Goal: Find specific page/section: Find specific page/section

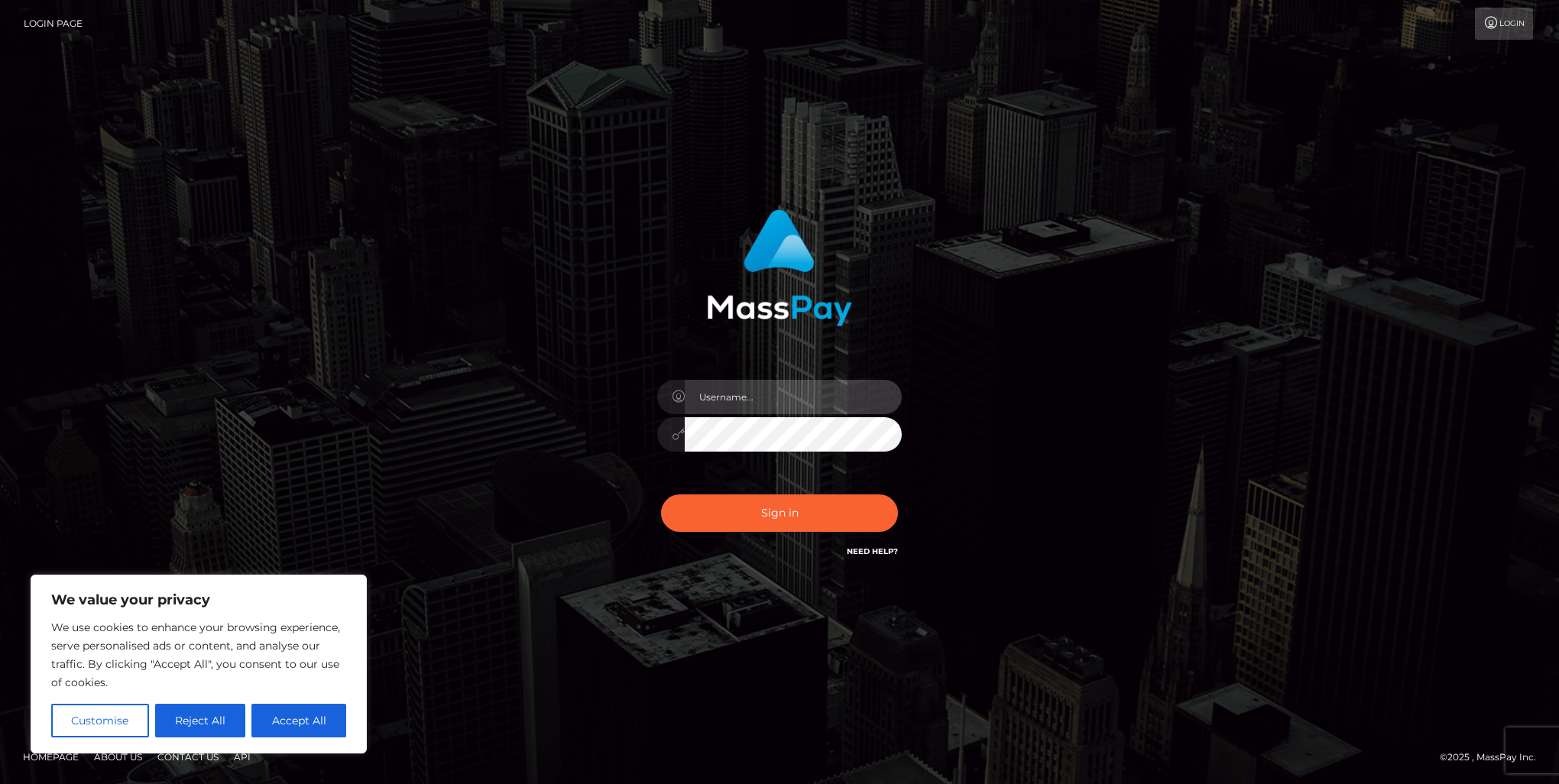
type input "marnie.of"
click at [753, 521] on button "Sign in" at bounding box center [780, 513] width 237 height 37
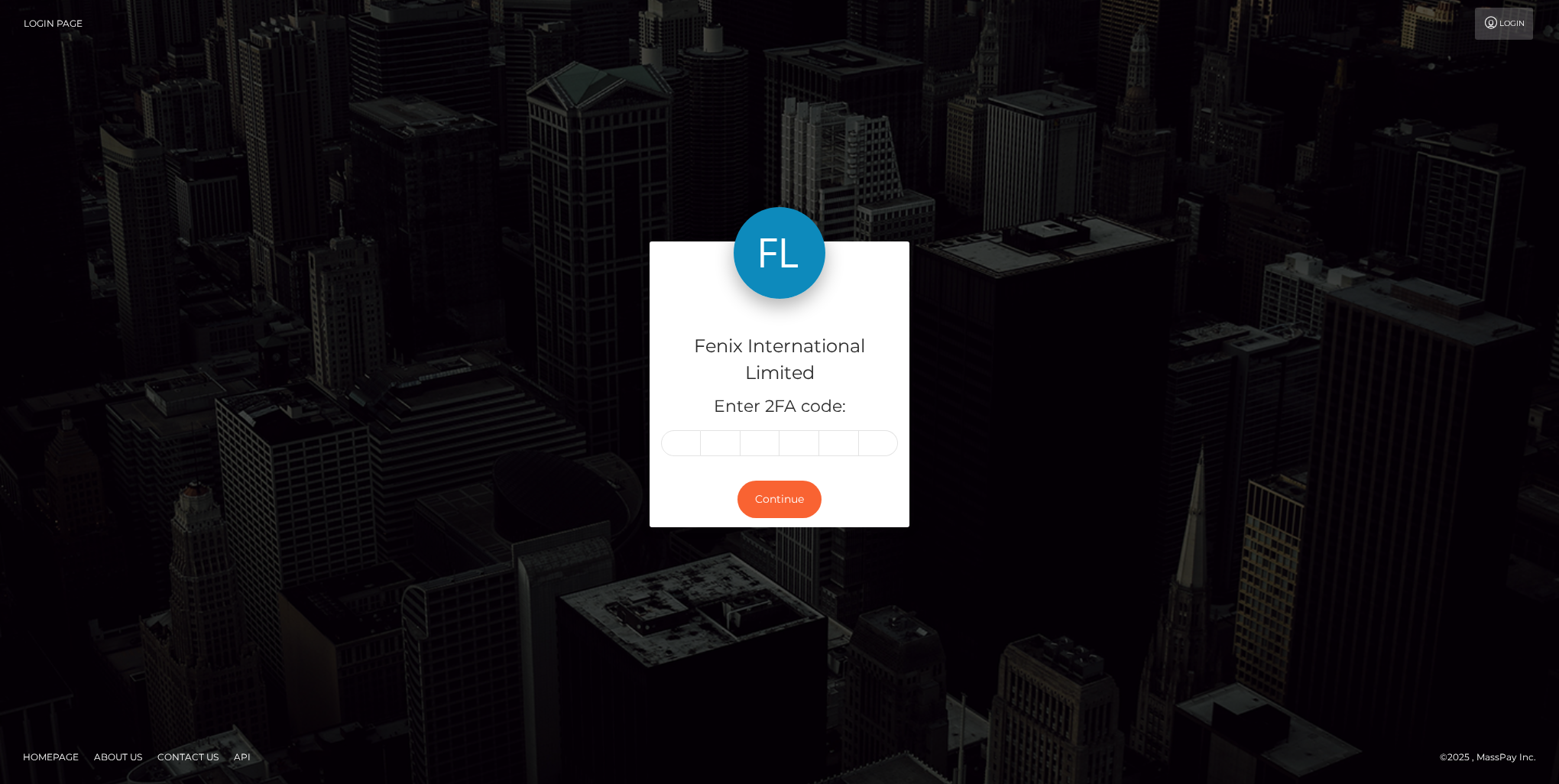
click at [681, 439] on input "text" at bounding box center [681, 443] width 39 height 26
type input "4"
type input "5"
type input "4"
type input "1"
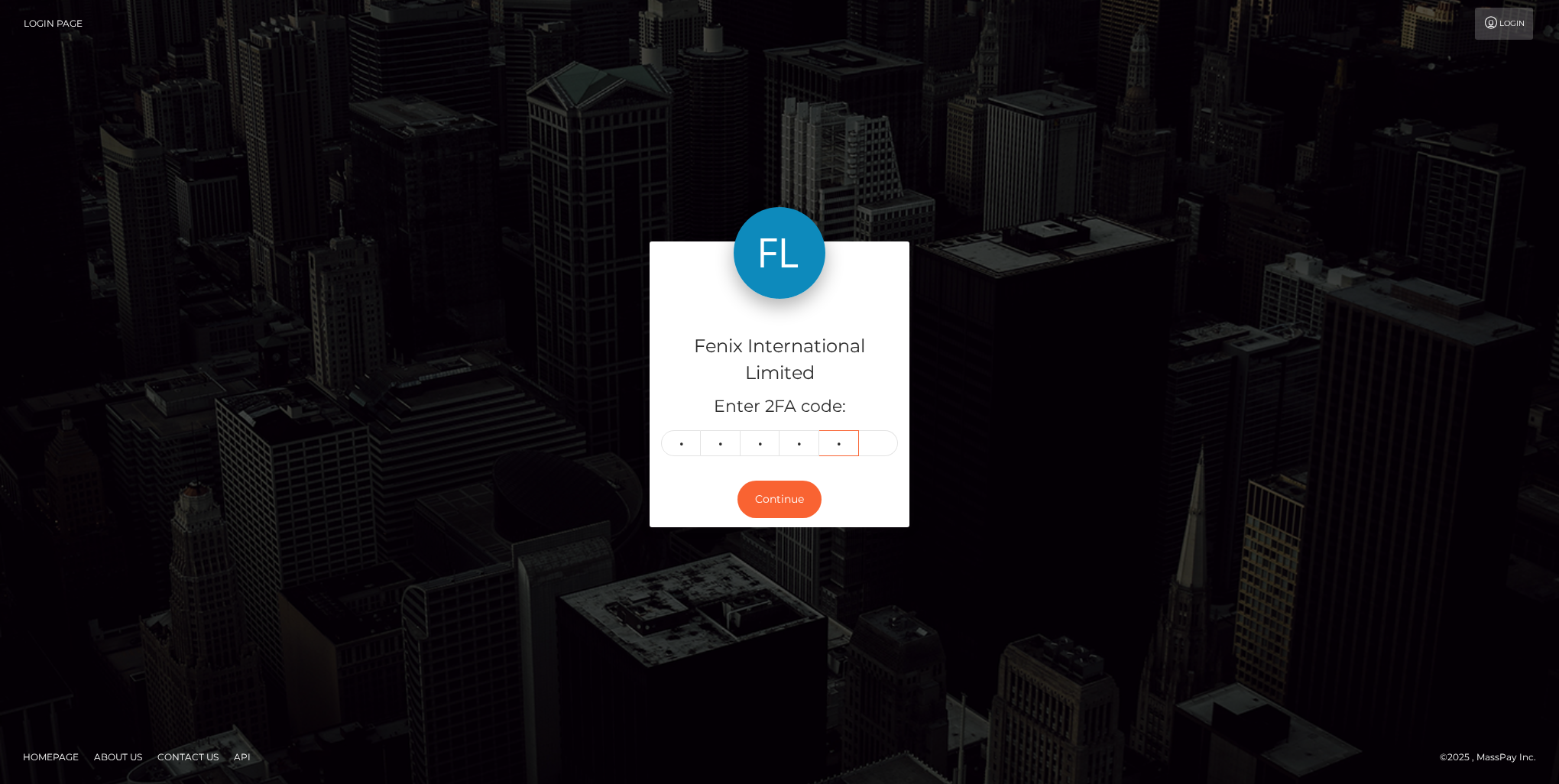
type input "3"
type input "0"
click at [749, 506] on button "Continue" at bounding box center [779, 499] width 84 height 37
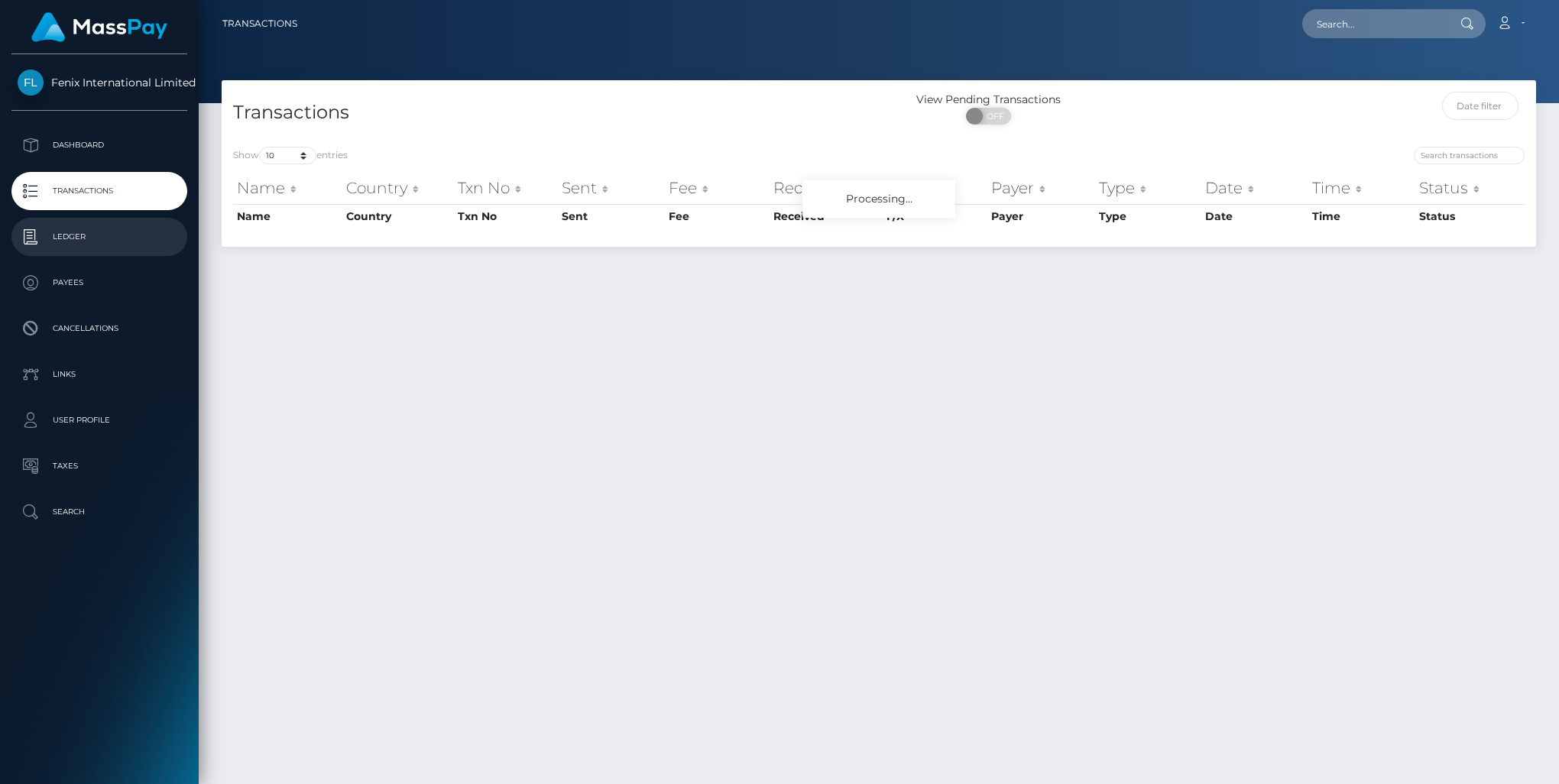
click at [65, 242] on p "Ledger" at bounding box center [99, 237] width 163 height 23
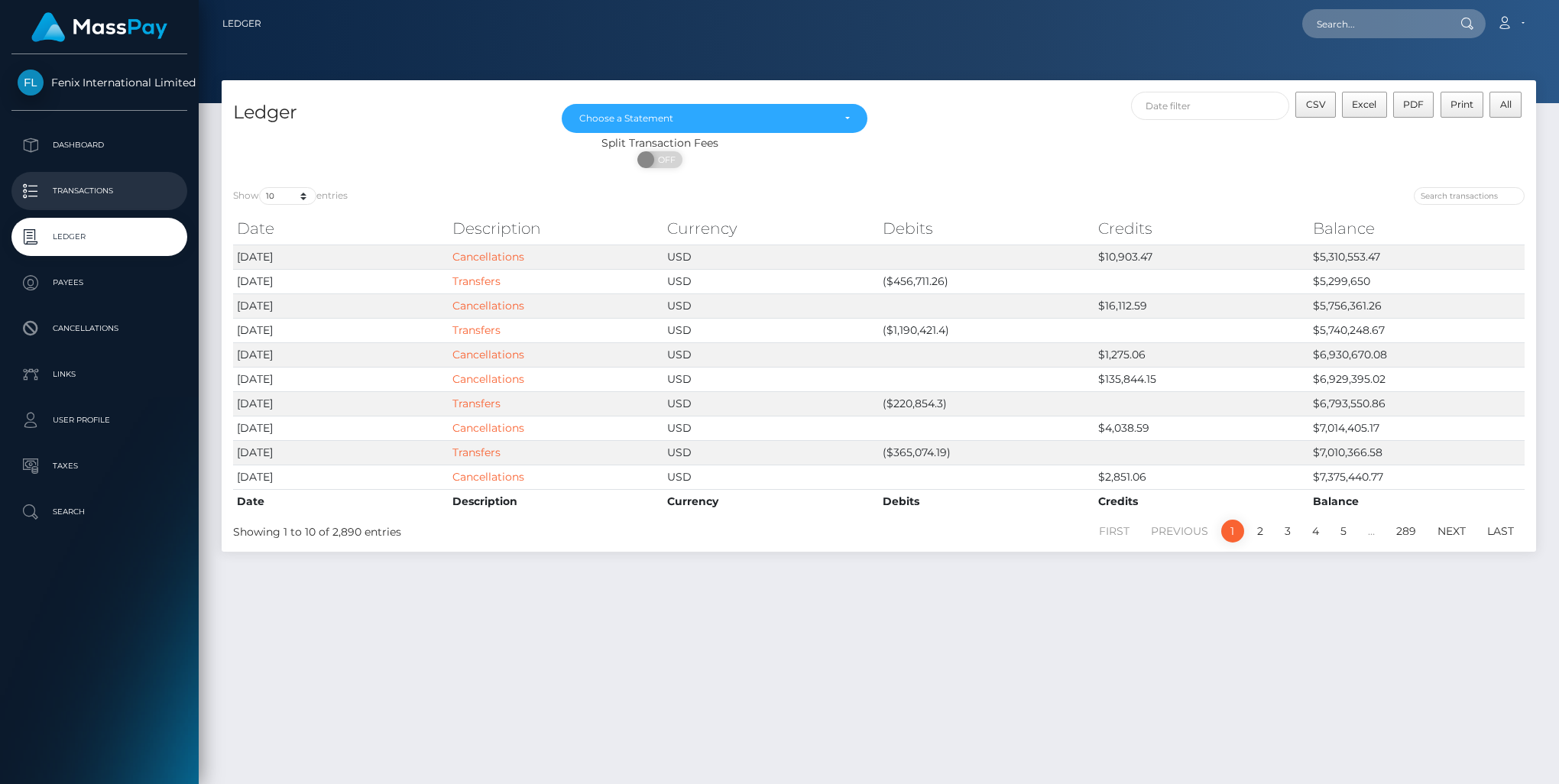
click at [80, 200] on p "Transactions" at bounding box center [99, 191] width 163 height 23
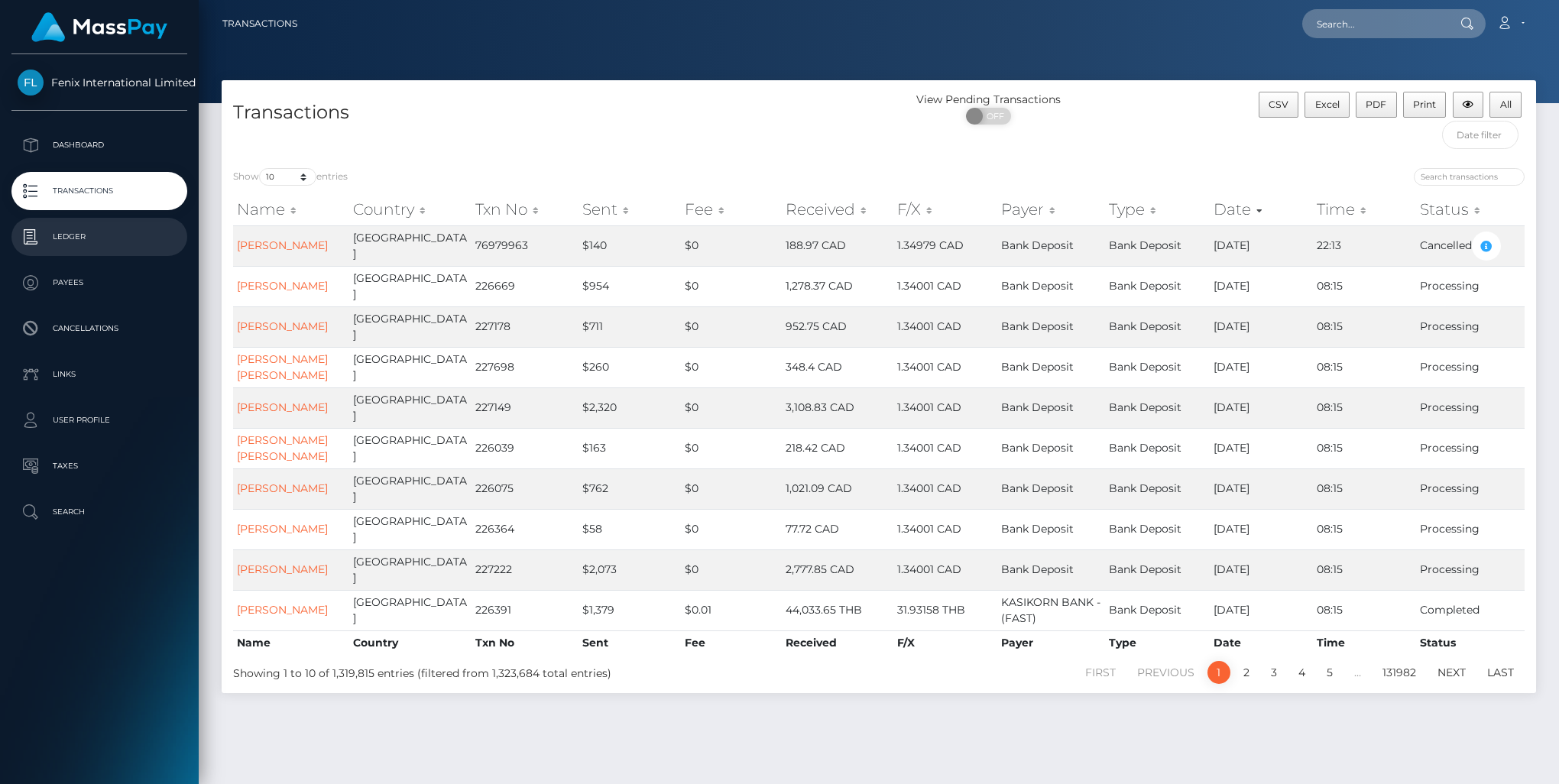
click at [93, 247] on p "Ledger" at bounding box center [99, 237] width 163 height 23
